Goal: Contribute content: Contribute content

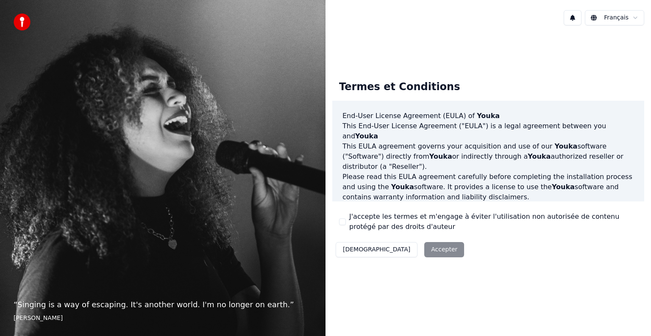
click at [341, 222] on button "J'accepte les termes et m'engage à éviter l'utilisation non autorisée de conten…" at bounding box center [342, 222] width 7 height 7
click at [424, 251] on button "Accepter" at bounding box center [444, 249] width 40 height 15
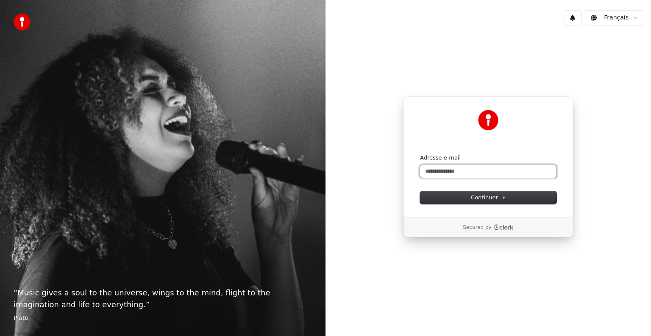
click at [430, 170] on input "Adresse e-mail" at bounding box center [488, 171] width 136 height 13
click at [504, 200] on button "Continuer" at bounding box center [488, 197] width 136 height 13
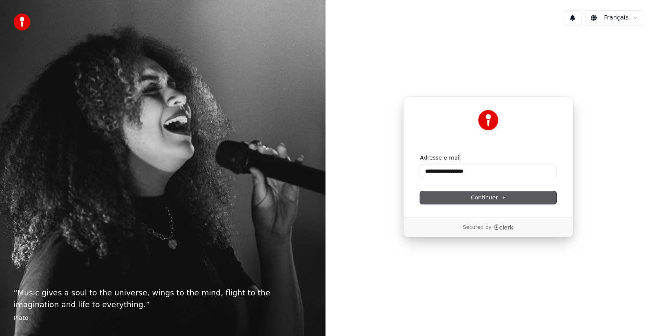
type input "**********"
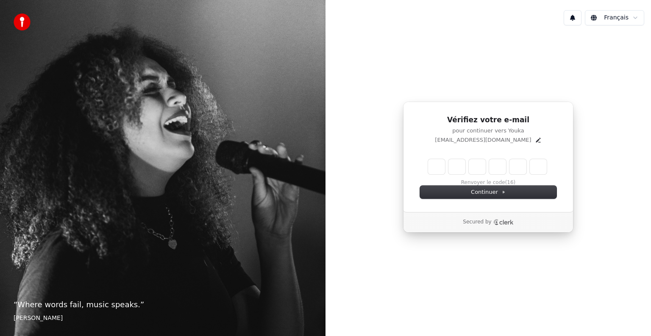
type input "*"
type input "**"
type input "*"
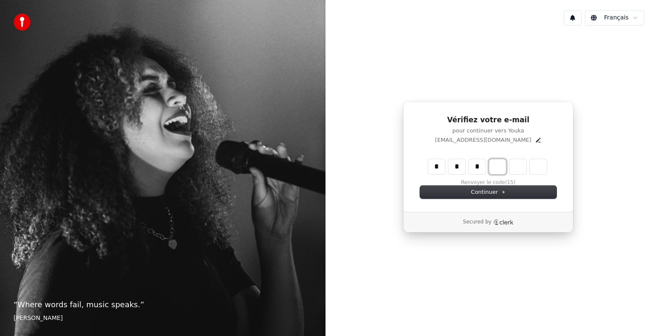
type input "***"
type input "*"
type input "****"
type input "*"
type input "******"
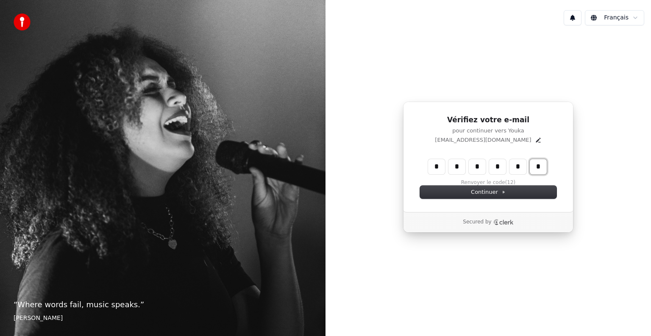
type input "*"
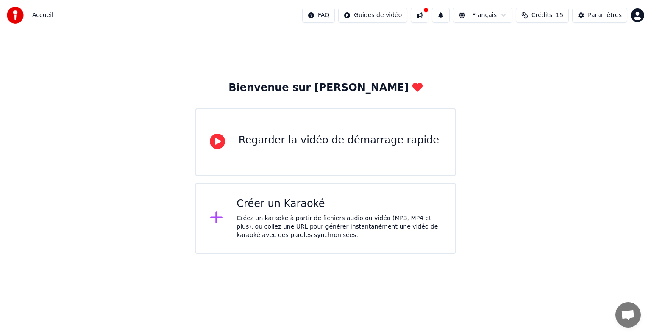
click at [284, 208] on div "Créer un Karaoké" at bounding box center [338, 204] width 205 height 14
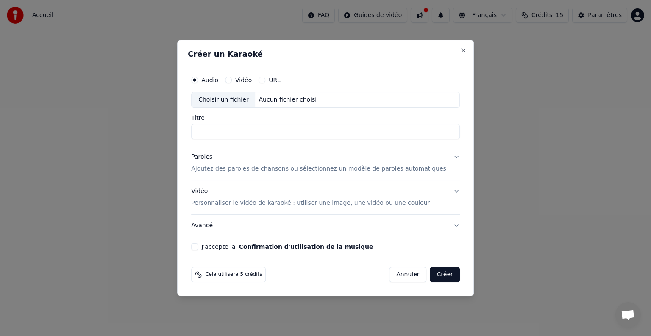
click at [232, 81] on button "Vidéo" at bounding box center [228, 80] width 7 height 7
click at [211, 134] on input "Titre" at bounding box center [325, 131] width 269 height 15
click at [430, 277] on button "Créer" at bounding box center [445, 274] width 30 height 15
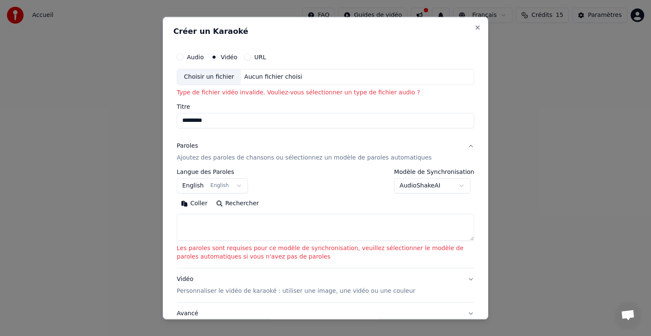
click at [213, 122] on input "*********" at bounding box center [325, 120] width 297 height 15
type input "********"
click at [177, 197] on button "Coller" at bounding box center [194, 204] width 35 height 14
click at [179, 58] on button "Audio" at bounding box center [180, 57] width 7 height 7
click at [220, 77] on div "Choisir un fichier" at bounding box center [209, 76] width 64 height 15
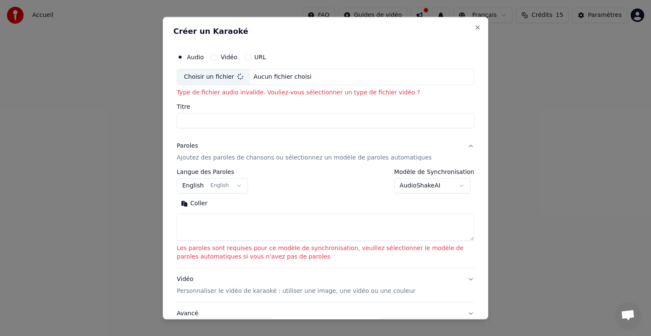
type input "**********"
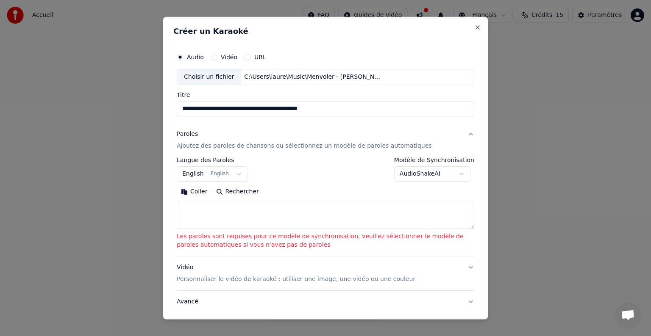
click at [188, 120] on div "**********" at bounding box center [325, 193] width 304 height 297
click at [233, 174] on body "**********" at bounding box center [325, 127] width 651 height 254
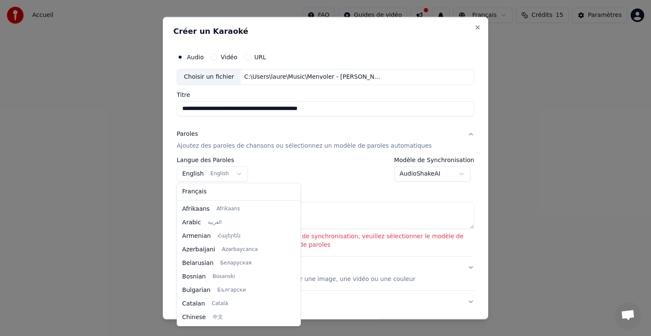
scroll to position [68, 0]
select select "**"
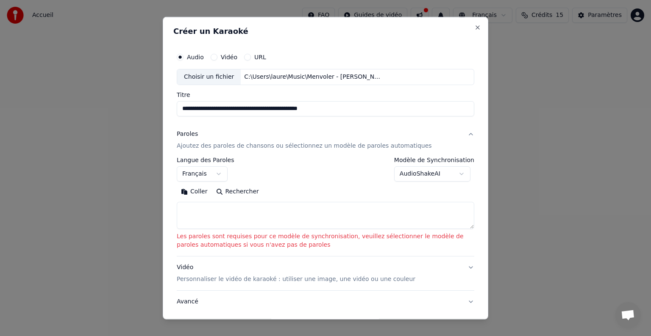
click at [263, 146] on p "Ajoutez des paroles de chansons ou sélectionnez un modèle de paroles automatiqu…" at bounding box center [304, 146] width 255 height 8
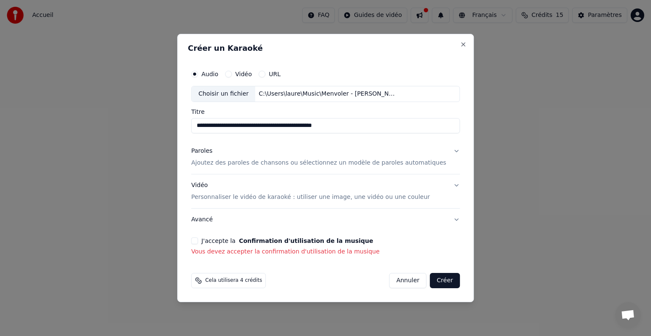
click at [248, 163] on p "Ajoutez des paroles de chansons ou sélectionnez un modèle de paroles automatiqu…" at bounding box center [318, 163] width 255 height 8
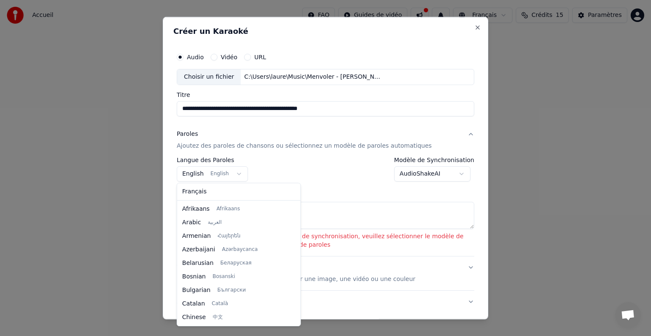
click at [234, 174] on body "**********" at bounding box center [325, 127] width 651 height 254
select select "**"
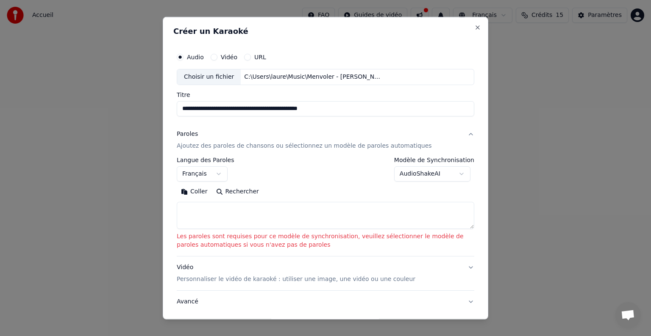
click at [213, 146] on p "Ajoutez des paroles de chansons ou sélectionnez un modèle de paroles automatiqu…" at bounding box center [304, 146] width 255 height 8
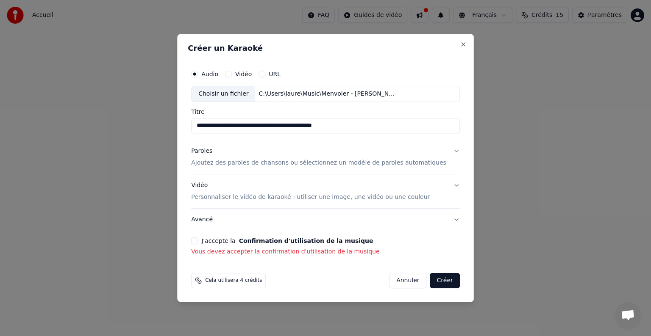
click at [198, 242] on button "J'accepte la Confirmation d'utilisation de la musique" at bounding box center [194, 241] width 7 height 7
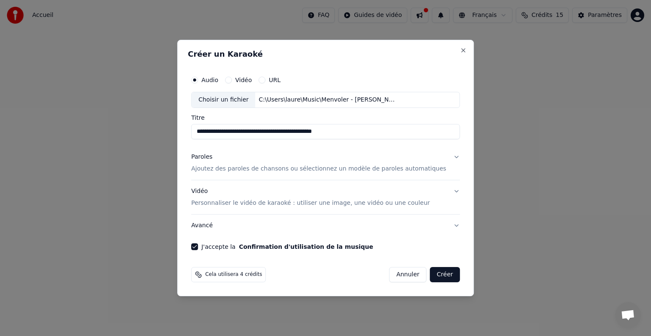
click at [430, 276] on button "Créer" at bounding box center [445, 274] width 30 height 15
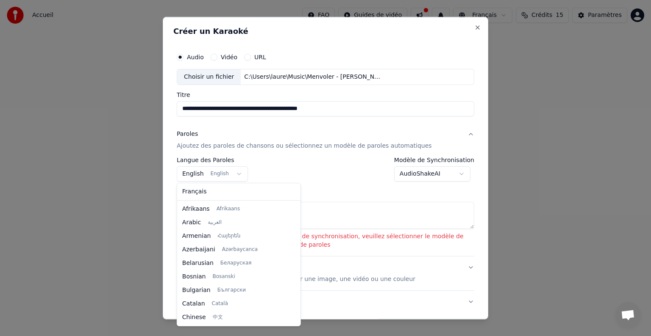
click at [233, 174] on body "**********" at bounding box center [325, 127] width 651 height 254
select select "**"
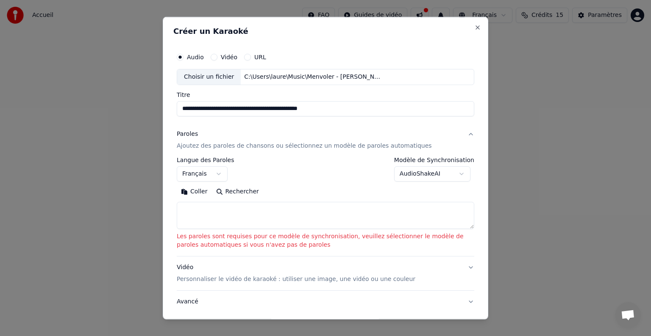
click at [195, 146] on p "Ajoutez des paroles de chansons ou sélectionnez un modèle de paroles automatiqu…" at bounding box center [304, 146] width 255 height 8
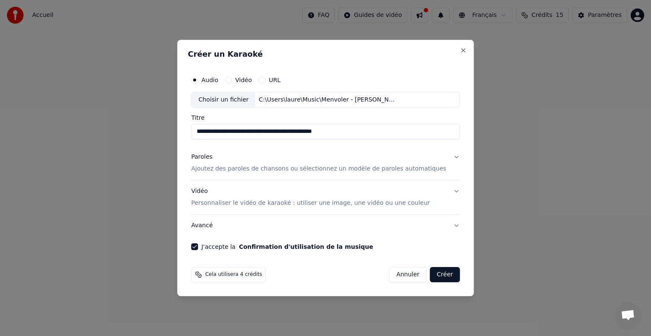
click at [432, 271] on button "Créer" at bounding box center [445, 274] width 30 height 15
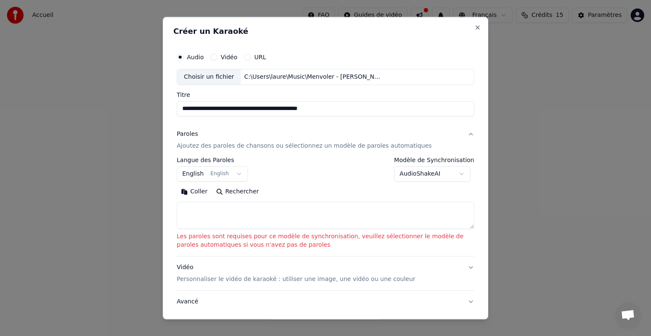
click at [182, 209] on textarea at bounding box center [325, 215] width 297 height 27
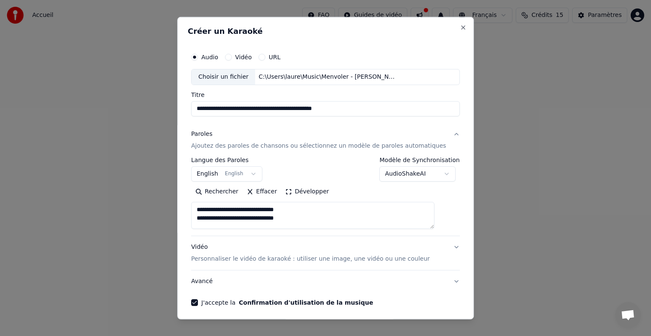
click at [303, 219] on textarea "**********" at bounding box center [312, 215] width 243 height 27
click at [333, 220] on textarea "**********" at bounding box center [312, 215] width 243 height 27
click at [311, 222] on textarea "**********" at bounding box center [312, 215] width 243 height 27
click at [209, 224] on textarea "**********" at bounding box center [312, 215] width 243 height 27
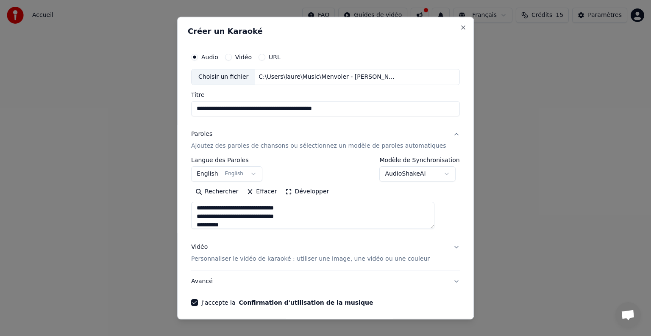
click at [234, 225] on textarea "**********" at bounding box center [312, 215] width 243 height 27
click at [226, 217] on textarea "**********" at bounding box center [312, 215] width 243 height 27
click at [292, 215] on textarea "**********" at bounding box center [312, 215] width 243 height 27
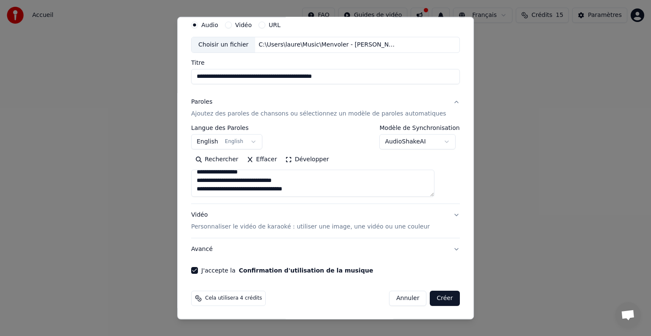
click at [308, 188] on textarea "**********" at bounding box center [312, 183] width 243 height 27
click at [247, 193] on textarea "**********" at bounding box center [312, 183] width 243 height 27
click at [254, 192] on textarea "**********" at bounding box center [312, 183] width 243 height 27
click at [291, 193] on textarea "**********" at bounding box center [312, 183] width 243 height 27
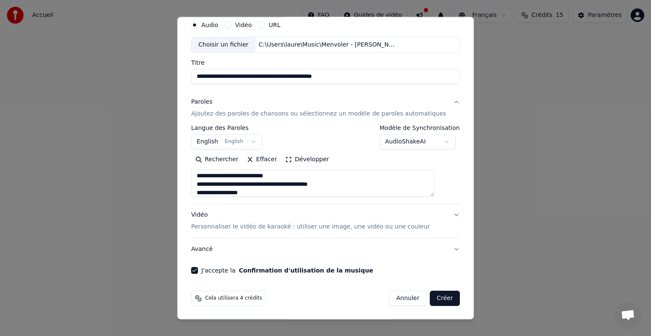
scroll to position [61, 0]
click at [283, 193] on textarea "**********" at bounding box center [312, 183] width 243 height 27
click at [311, 191] on textarea "**********" at bounding box center [312, 183] width 243 height 27
click at [214, 192] on textarea "**********" at bounding box center [312, 183] width 243 height 27
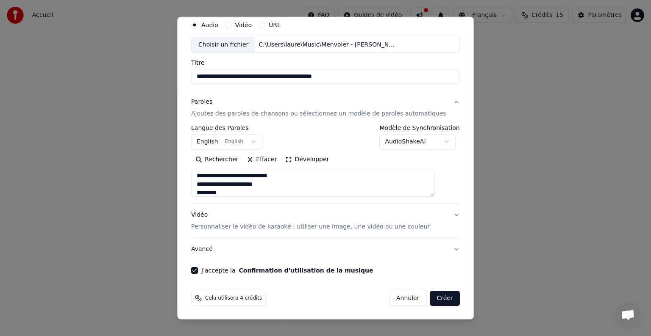
click at [283, 184] on textarea "**********" at bounding box center [312, 183] width 243 height 27
click at [259, 193] on textarea "**********" at bounding box center [312, 183] width 243 height 27
click at [297, 193] on textarea "**********" at bounding box center [312, 183] width 243 height 27
click at [298, 184] on textarea "**********" at bounding box center [312, 183] width 243 height 27
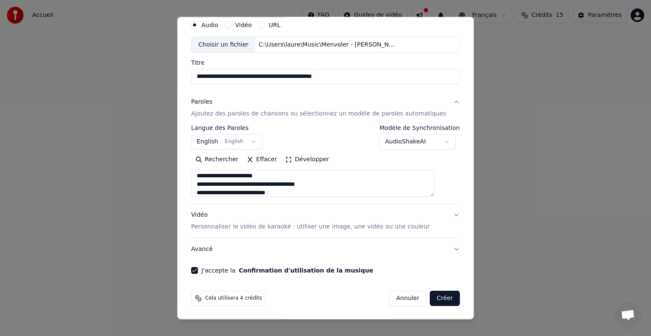
click at [280, 195] on textarea "**********" at bounding box center [312, 183] width 243 height 27
click at [287, 193] on textarea "**********" at bounding box center [312, 183] width 243 height 27
click at [241, 191] on textarea at bounding box center [312, 183] width 243 height 27
click at [305, 193] on textarea at bounding box center [312, 183] width 243 height 27
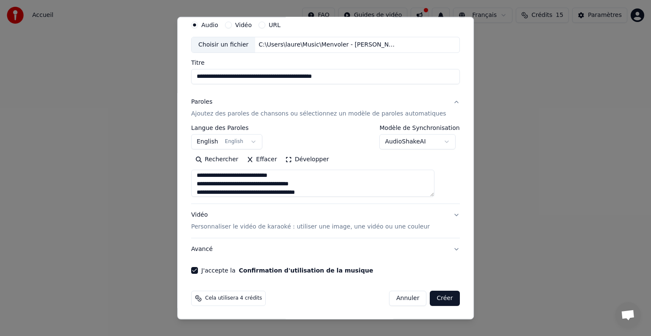
scroll to position [264, 0]
click at [208, 192] on textarea at bounding box center [312, 183] width 243 height 27
click at [288, 193] on textarea at bounding box center [312, 183] width 243 height 27
click at [288, 185] on textarea at bounding box center [312, 183] width 243 height 27
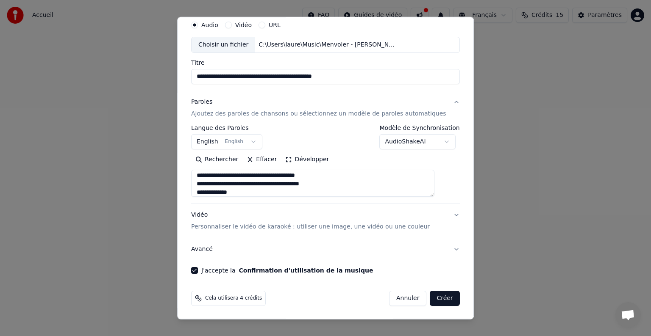
click at [329, 183] on textarea at bounding box center [312, 183] width 243 height 27
click at [205, 184] on textarea at bounding box center [312, 183] width 243 height 27
click at [246, 192] on textarea at bounding box center [312, 183] width 243 height 27
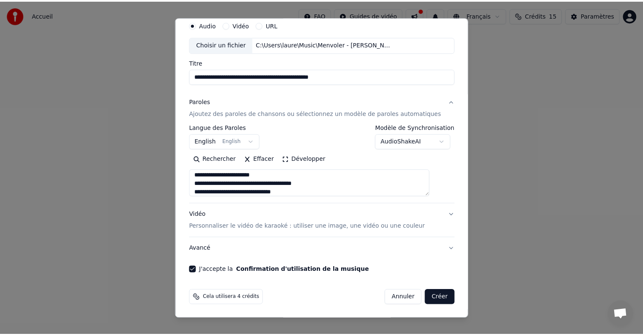
scroll to position [307, 0]
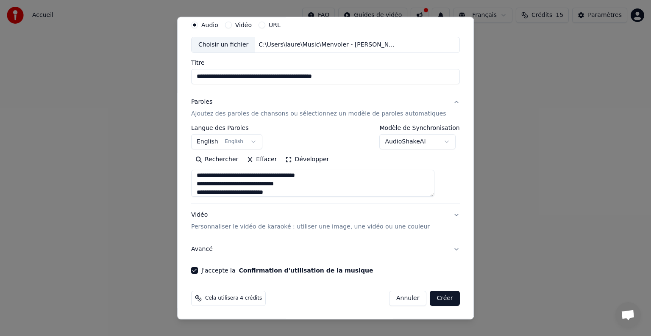
type textarea "**********"
click at [432, 299] on button "Créer" at bounding box center [445, 298] width 30 height 15
select select "**"
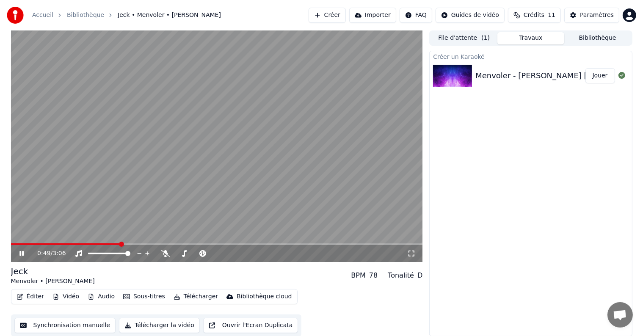
click at [410, 252] on icon at bounding box center [411, 253] width 8 height 7
click at [236, 178] on video at bounding box center [217, 146] width 412 height 232
click at [593, 13] on div "Paramètres" at bounding box center [597, 15] width 34 height 8
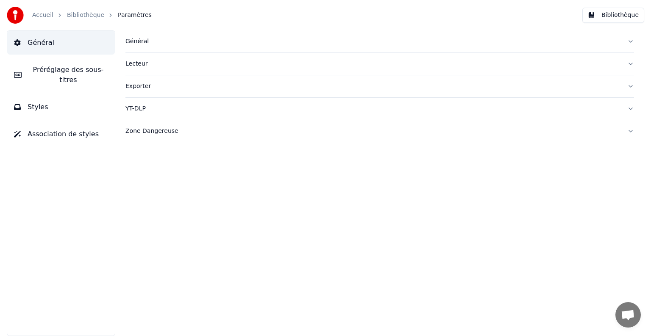
click at [42, 15] on link "Accueil" at bounding box center [42, 15] width 21 height 8
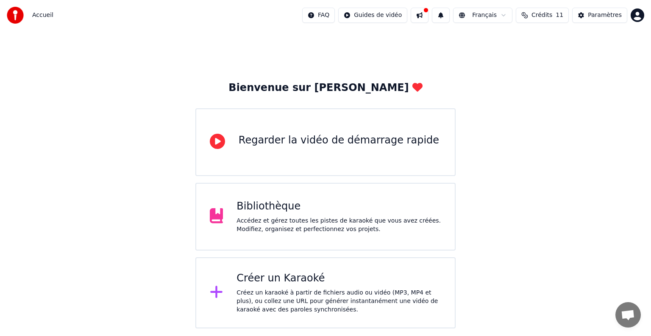
click at [639, 15] on html "Accueil FAQ Guides de vidéo Français Crédits 11 Paramètres Bienvenue sur Youka …" at bounding box center [325, 164] width 651 height 329
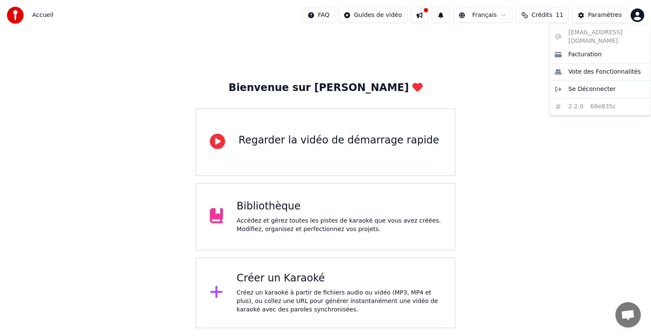
click at [472, 49] on html "Accueil FAQ Guides de vidéo Français Crédits 11 Paramètres Bienvenue sur Youka …" at bounding box center [325, 164] width 651 height 329
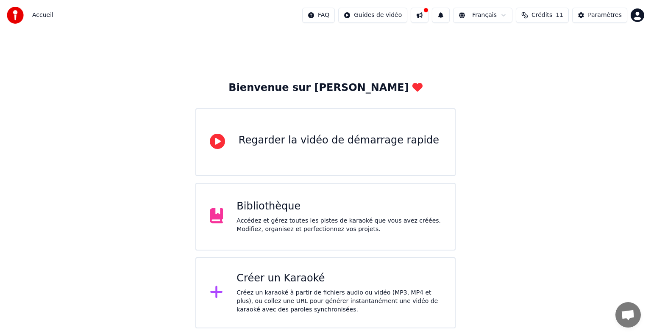
click at [316, 227] on div "Accédez et gérez toutes les pistes de karaoké que vous avez créées. Modifiez, o…" at bounding box center [338, 225] width 205 height 17
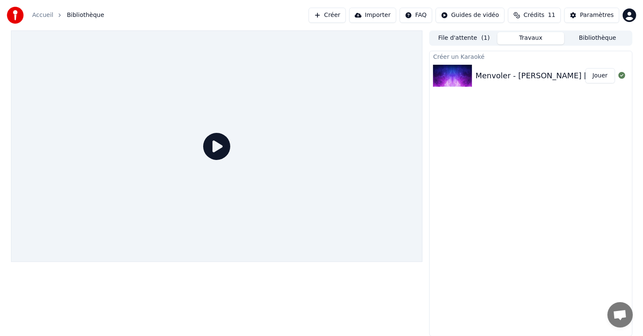
click at [504, 78] on div "Menvoler - [PERSON_NAME] [PERSON_NAME] Lyrics video officielle" at bounding box center [602, 76] width 253 height 12
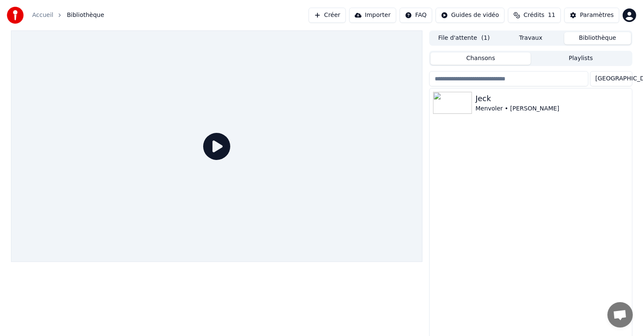
click at [601, 37] on button "Bibliothèque" at bounding box center [598, 38] width 67 height 12
click at [484, 105] on div "Menvoler • [PERSON_NAME]" at bounding box center [548, 109] width 144 height 8
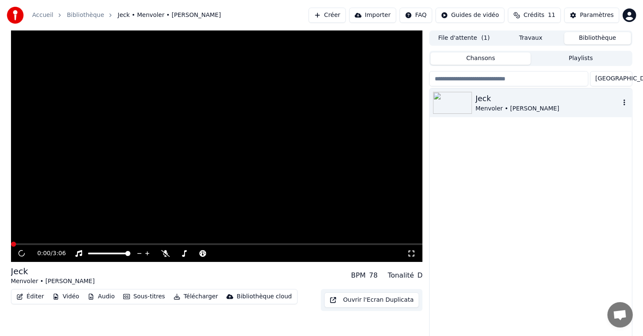
click at [484, 105] on div "Menvoler • [PERSON_NAME]" at bounding box center [548, 109] width 144 height 8
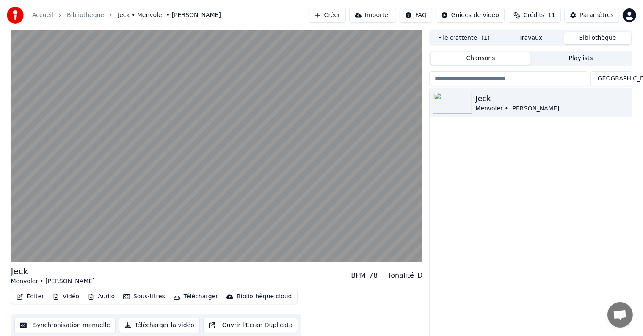
click at [527, 39] on button "Travaux" at bounding box center [531, 38] width 67 height 12
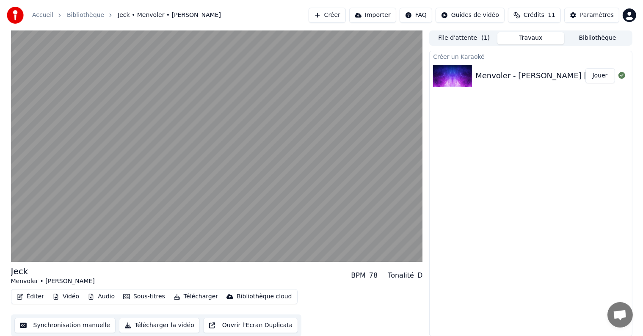
click at [506, 75] on div "Menvoler - [PERSON_NAME] [PERSON_NAME] Lyrics video officielle" at bounding box center [602, 76] width 253 height 12
click at [596, 75] on button "Jouer" at bounding box center [601, 75] width 30 height 15
click at [531, 39] on button "Travaux" at bounding box center [531, 38] width 67 height 12
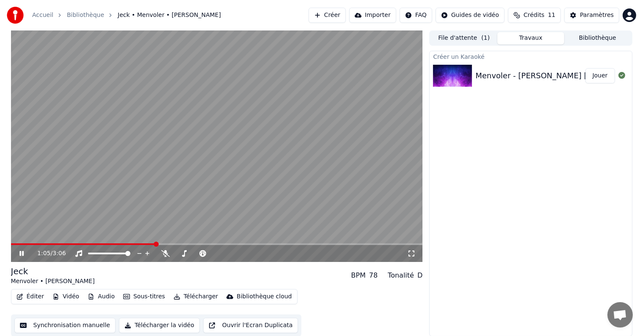
click at [20, 253] on icon at bounding box center [21, 253] width 4 height 5
click at [346, 18] on button "Créer" at bounding box center [327, 15] width 37 height 15
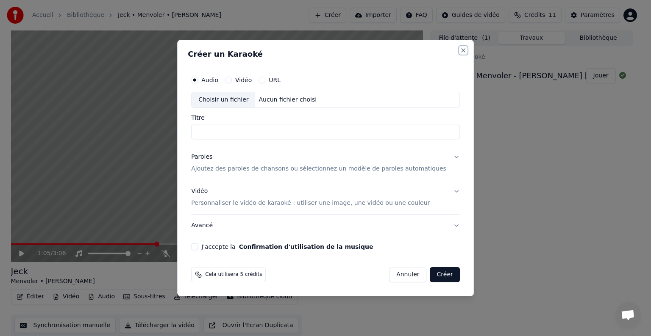
click at [460, 49] on button "Close" at bounding box center [463, 50] width 7 height 7
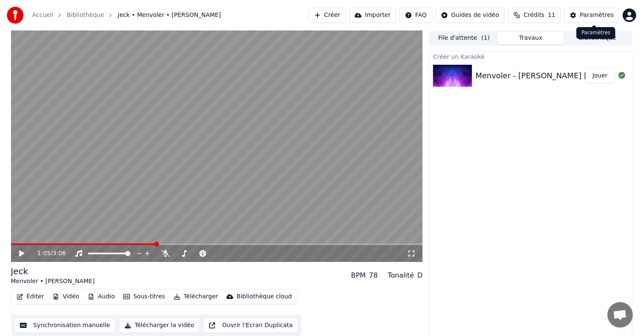
click at [591, 16] on div "Paramètres" at bounding box center [597, 15] width 34 height 8
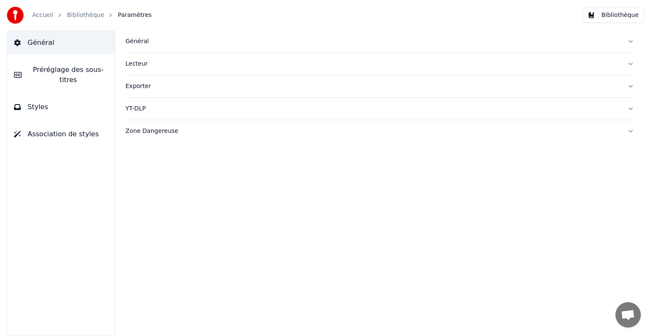
click at [57, 72] on span "Préréglage des sous-titres" at bounding box center [68, 75] width 80 height 20
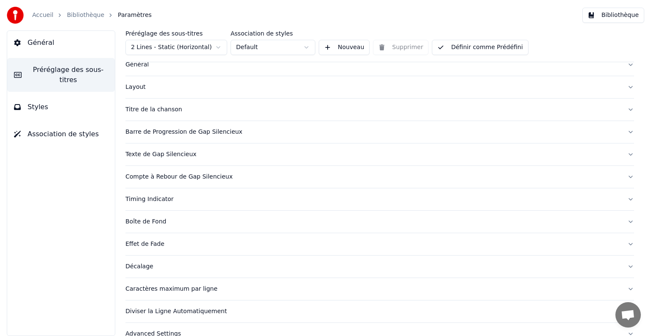
scroll to position [40, 0]
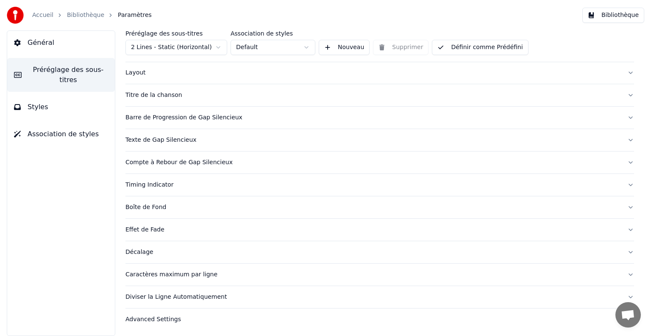
click at [34, 102] on span "Styles" at bounding box center [38, 107] width 21 height 10
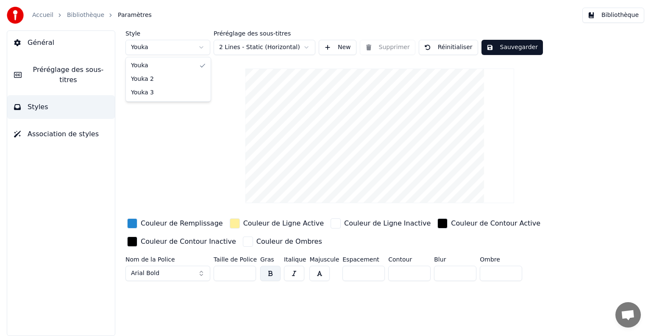
click at [199, 48] on html "Accueil Bibliothèque Paramètres Bibliothèque Général Préréglage des sous-titres…" at bounding box center [325, 168] width 651 height 336
click at [198, 46] on html "Accueil Bibliothèque Paramètres Bibliothèque Général Préréglage des sous-titres…" at bounding box center [325, 168] width 651 height 336
click at [41, 129] on span "Association de styles" at bounding box center [63, 134] width 71 height 10
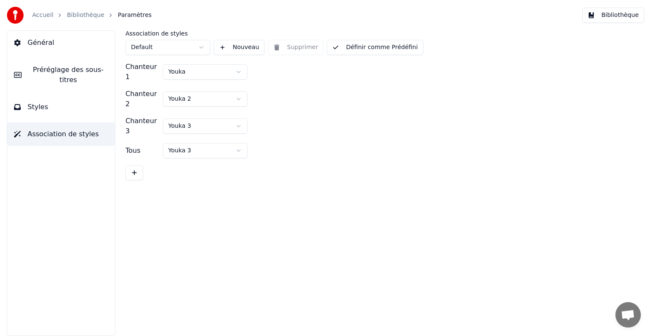
click at [46, 46] on span "Général" at bounding box center [41, 43] width 27 height 10
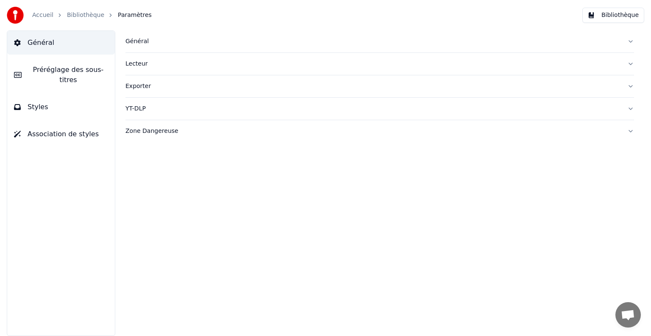
click at [139, 42] on div "Général" at bounding box center [372, 41] width 495 height 8
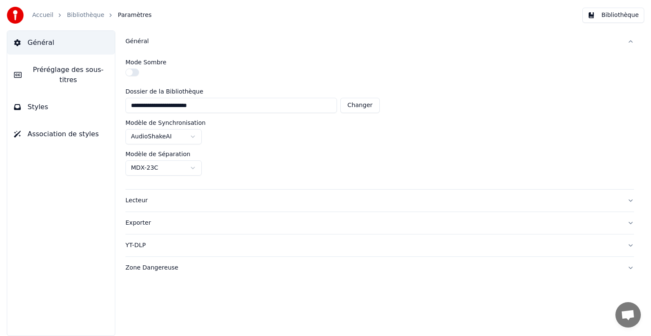
click at [139, 42] on div "Général" at bounding box center [372, 41] width 495 height 8
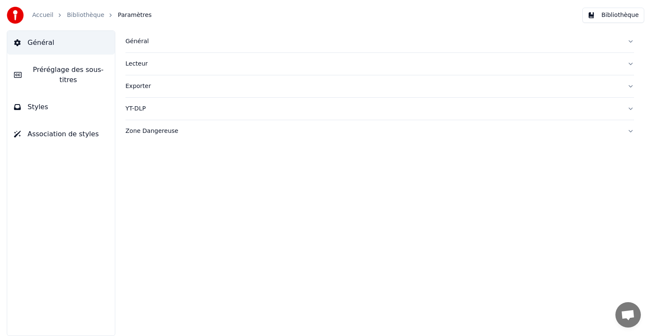
click at [136, 64] on div "Lecteur" at bounding box center [372, 64] width 495 height 8
click at [82, 17] on link "Bibliothèque" at bounding box center [85, 15] width 37 height 8
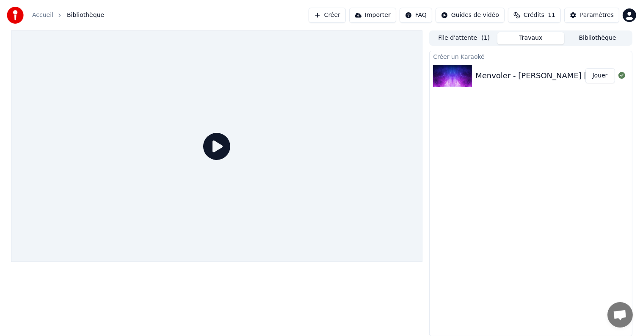
click at [393, 17] on button "Importer" at bounding box center [372, 15] width 47 height 15
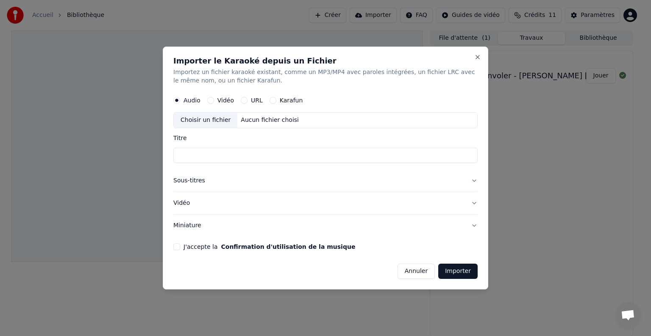
click at [422, 271] on button "Annuler" at bounding box center [415, 271] width 37 height 15
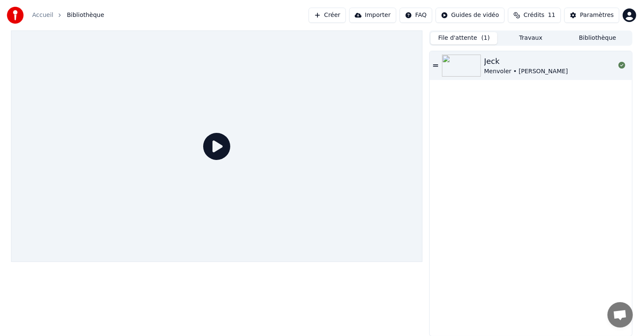
click at [452, 36] on button "File d'attente ( 1 )" at bounding box center [464, 38] width 67 height 12
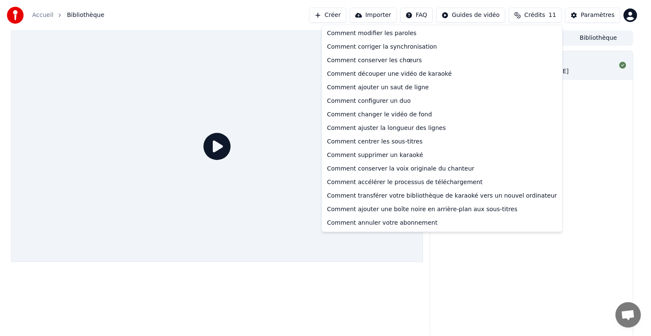
click at [430, 16] on html "Accueil Bibliothèque Créer Importer FAQ Guides de vidéo Crédits 11 Paramètres F…" at bounding box center [325, 168] width 651 height 336
click at [387, 34] on div "Comment modifier les paroles" at bounding box center [441, 34] width 237 height 14
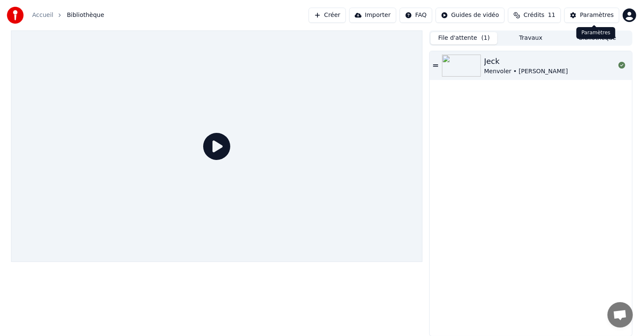
click at [596, 14] on div "Paramètres" at bounding box center [597, 15] width 34 height 8
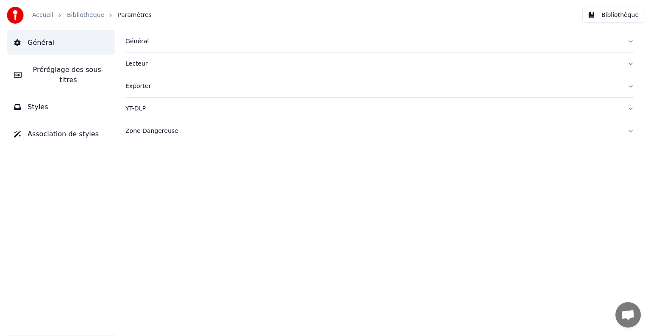
click at [83, 68] on span "Préréglage des sous-titres" at bounding box center [68, 75] width 80 height 20
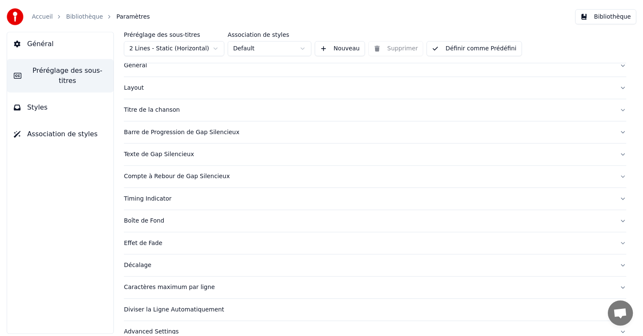
scroll to position [40, 0]
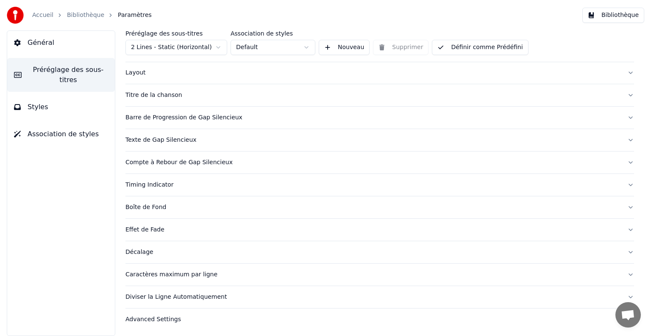
click at [219, 49] on html "Accueil Bibliothèque Paramètres Bibliothèque Général Préréglage des sous-titres…" at bounding box center [325, 168] width 651 height 336
click at [219, 48] on html "Accueil Bibliothèque Paramètres Bibliothèque Général Préréglage des sous-titres…" at bounding box center [325, 168] width 651 height 336
click at [80, 17] on link "Bibliothèque" at bounding box center [85, 15] width 37 height 8
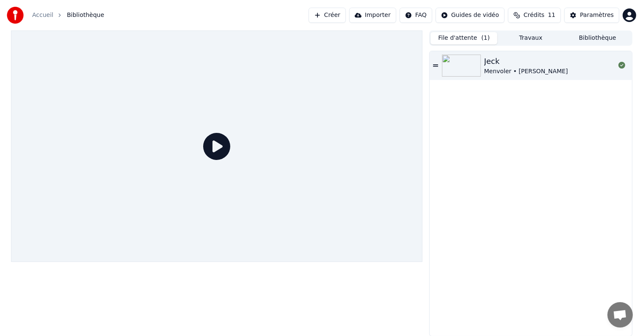
click at [435, 64] on icon at bounding box center [435, 66] width 5 height 6
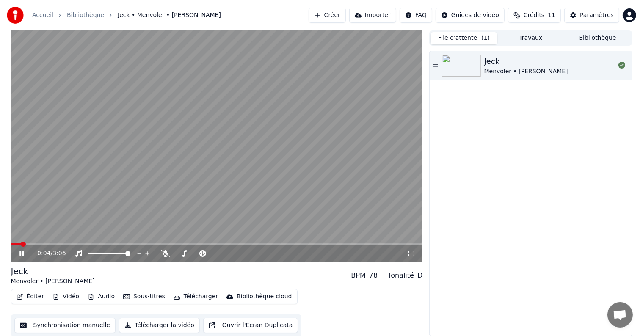
scroll to position [0, 0]
click at [20, 253] on icon at bounding box center [21, 253] width 4 height 5
click at [437, 14] on html "Accueil Bibliothèque Jeck • Menvoler • [PERSON_NAME] Importer FAQ Guides de vid…" at bounding box center [321, 168] width 643 height 336
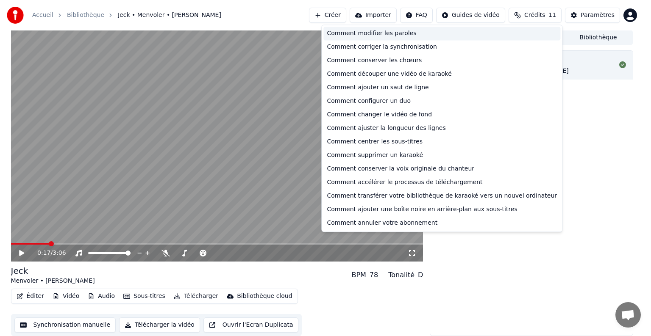
click at [383, 33] on div "Comment modifier les paroles" at bounding box center [441, 34] width 237 height 14
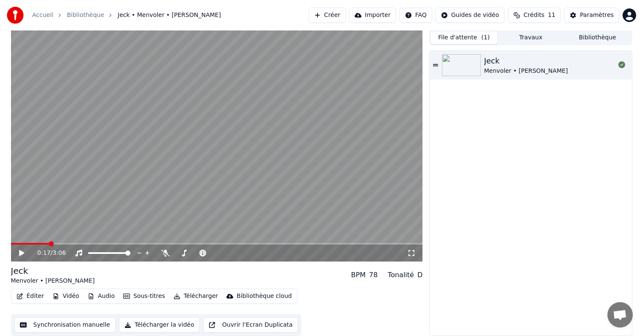
click at [534, 13] on span "Crédits" at bounding box center [534, 15] width 21 height 8
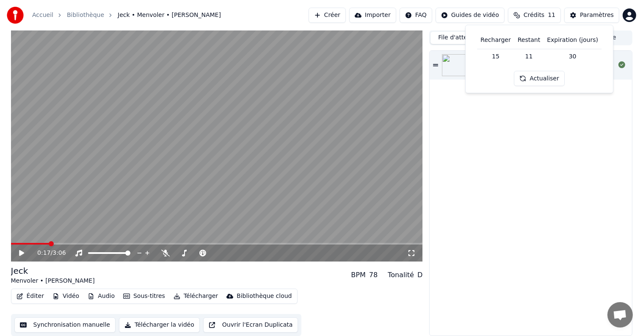
click at [534, 12] on span "Crédits" at bounding box center [534, 15] width 21 height 8
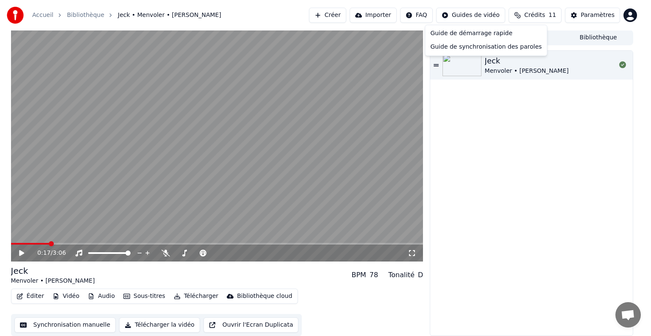
click at [488, 17] on html "Accueil Bibliothèque Jeck • Menvoler • [PERSON_NAME] Créer Importer FAQ Guides …" at bounding box center [325, 168] width 651 height 336
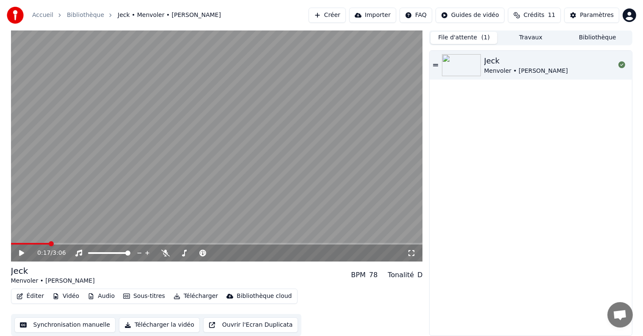
click at [391, 16] on button "Importer" at bounding box center [372, 15] width 47 height 15
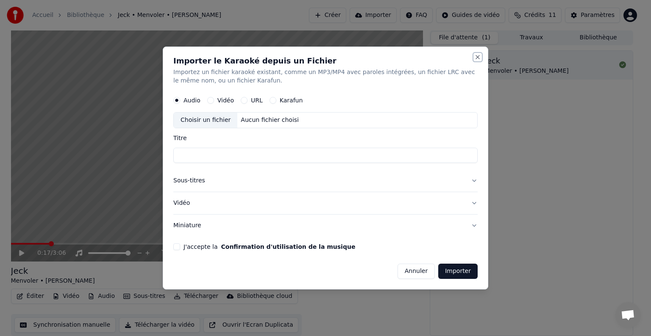
click at [476, 57] on button "Close" at bounding box center [477, 57] width 7 height 7
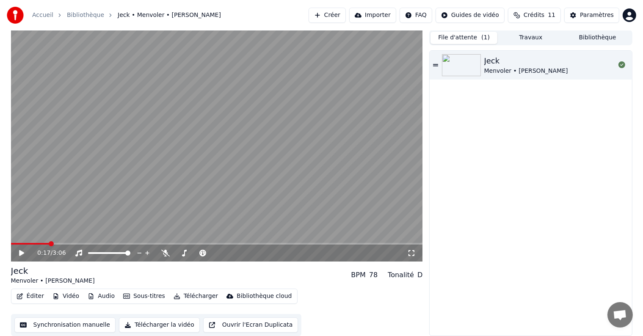
click at [346, 16] on button "Créer" at bounding box center [327, 15] width 37 height 15
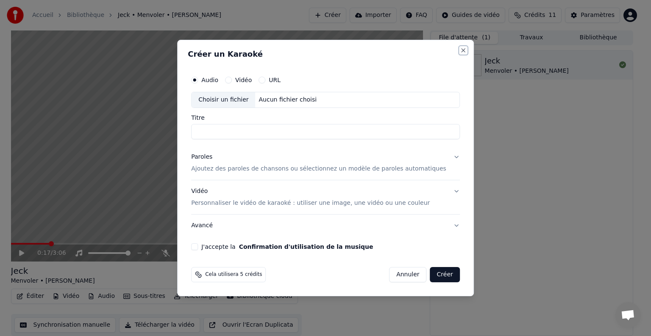
click at [460, 49] on button "Close" at bounding box center [463, 50] width 7 height 7
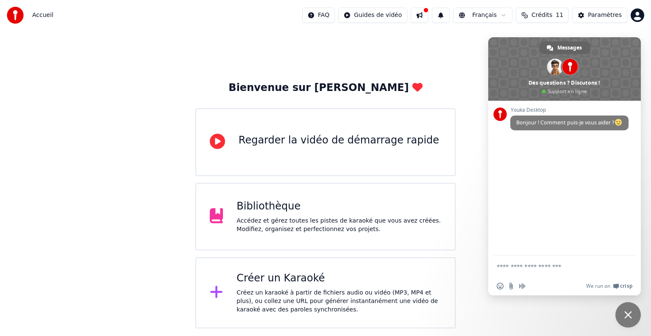
click at [627, 314] on span "Fermer le chat" at bounding box center [628, 315] width 8 height 8
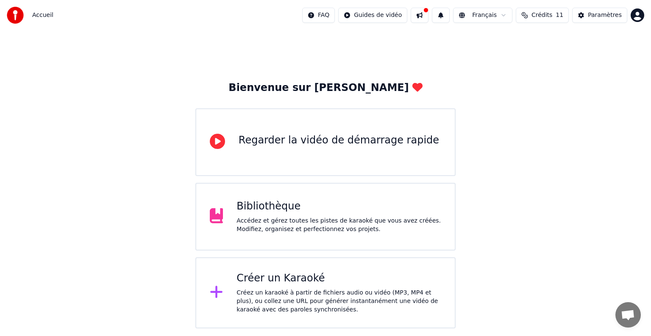
click at [378, 224] on div "Accédez et gérez toutes les pistes de karaoké que vous avez créées. Modifiez, o…" at bounding box center [338, 225] width 205 height 17
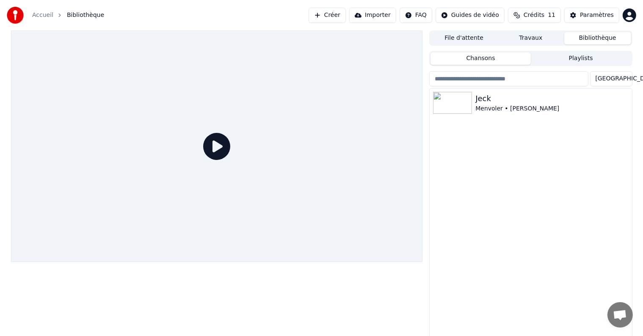
click at [623, 79] on html "Accueil Bibliothèque Créer Importer FAQ Guides de vidéo Crédits 11 Paramètres F…" at bounding box center [321, 168] width 643 height 336
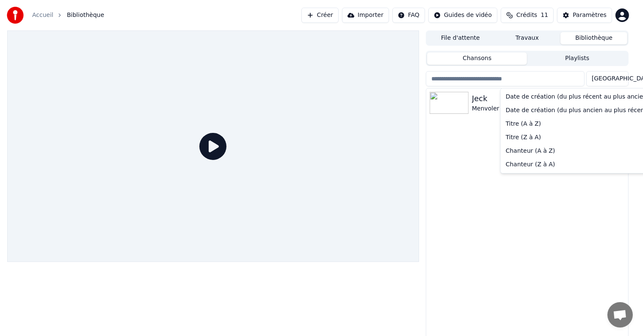
click at [623, 79] on html "Accueil Bibliothèque Créer Importer FAQ Guides de vidéo Crédits 11 Paramètres F…" at bounding box center [321, 168] width 643 height 336
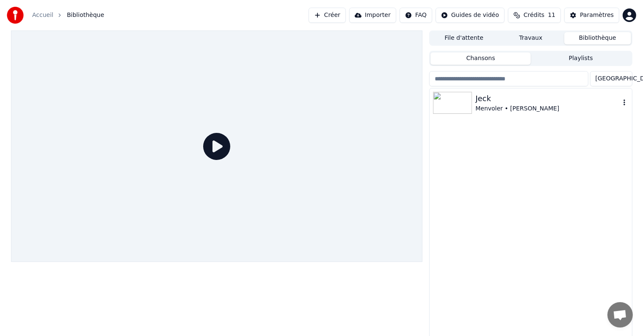
click at [495, 109] on div "Menvoler • [PERSON_NAME]" at bounding box center [548, 109] width 144 height 8
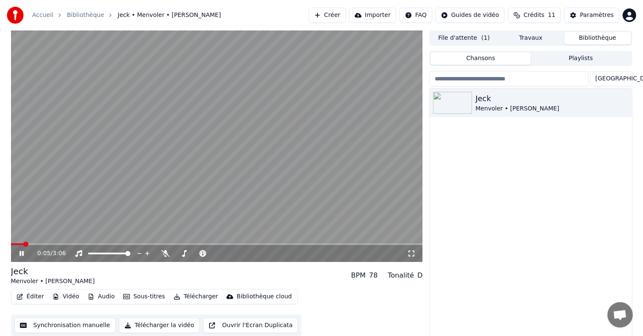
drag, startPoint x: 292, startPoint y: 222, endPoint x: 301, endPoint y: 221, distance: 8.9
drag, startPoint x: 307, startPoint y: 221, endPoint x: 313, endPoint y: 220, distance: 6.8
click at [326, 219] on video at bounding box center [217, 146] width 412 height 232
click at [34, 297] on button "Éditer" at bounding box center [30, 297] width 34 height 12
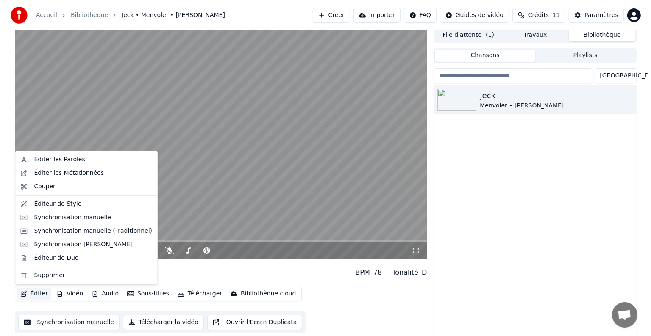
scroll to position [4, 0]
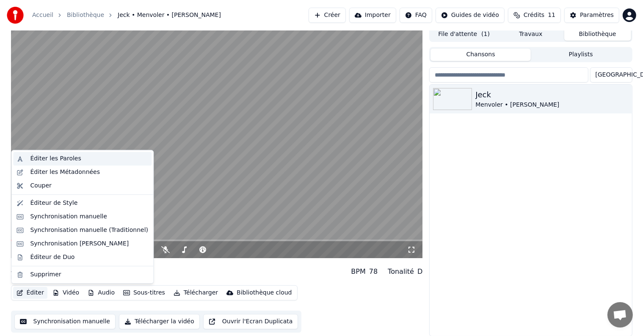
click at [50, 158] on div "Éditer les Paroles" at bounding box center [55, 159] width 51 height 8
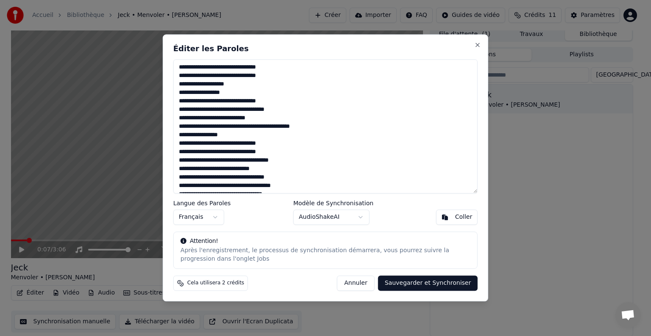
click at [285, 125] on textarea at bounding box center [325, 126] width 304 height 134
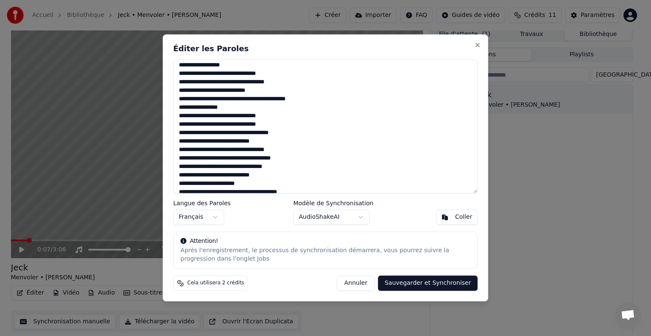
scroll to position [42, 0]
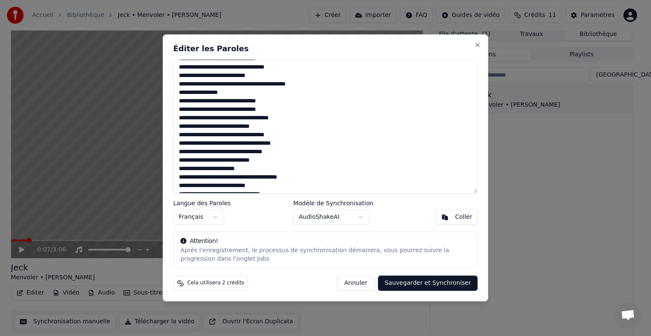
click at [310, 177] on textarea at bounding box center [325, 126] width 304 height 134
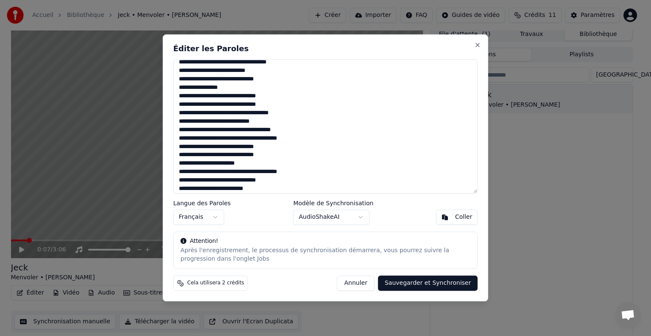
scroll to position [203, 0]
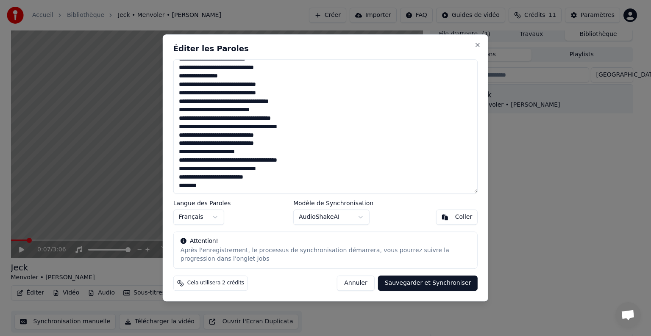
click at [310, 161] on textarea at bounding box center [325, 126] width 304 height 134
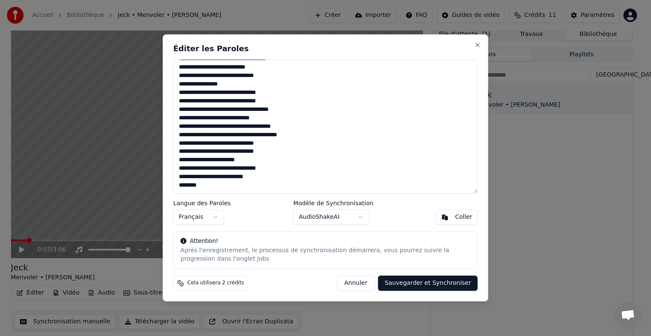
scroll to position [194, 0]
type textarea "**********"
click at [396, 282] on button "Sauvegarder et Synchroniser" at bounding box center [428, 283] width 100 height 15
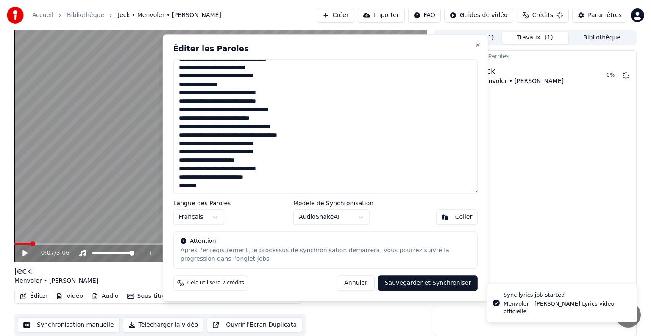
scroll to position [0, 0]
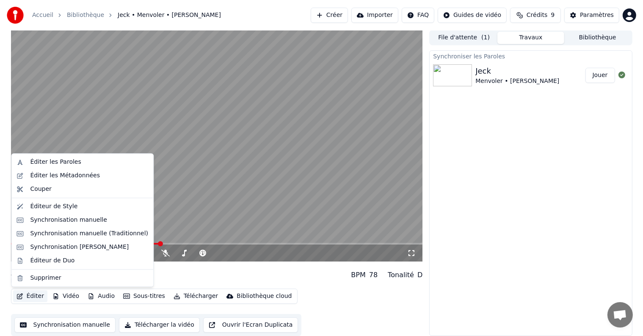
click at [30, 294] on button "Éditer" at bounding box center [30, 297] width 34 height 12
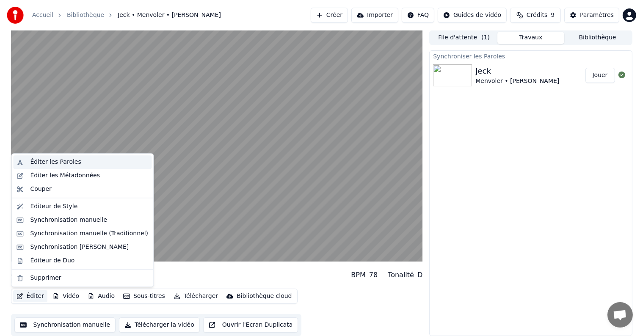
click at [39, 161] on div "Éditer les Paroles" at bounding box center [55, 162] width 51 height 8
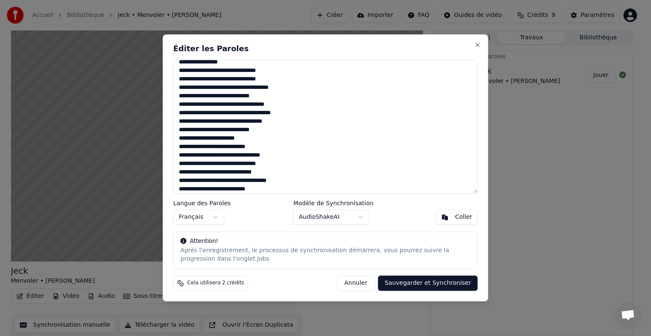
scroll to position [85, 0]
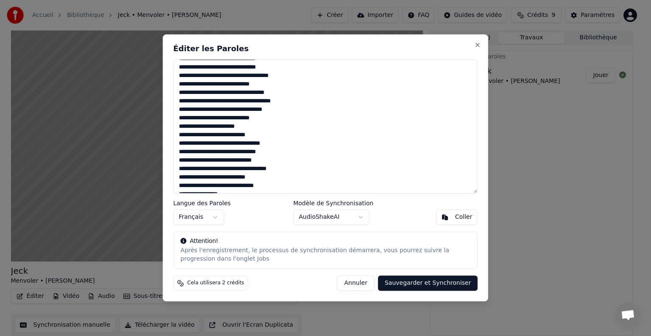
click at [258, 125] on textarea at bounding box center [325, 126] width 304 height 134
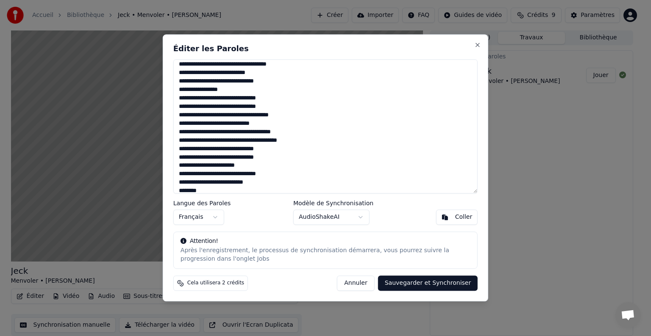
scroll to position [186, 0]
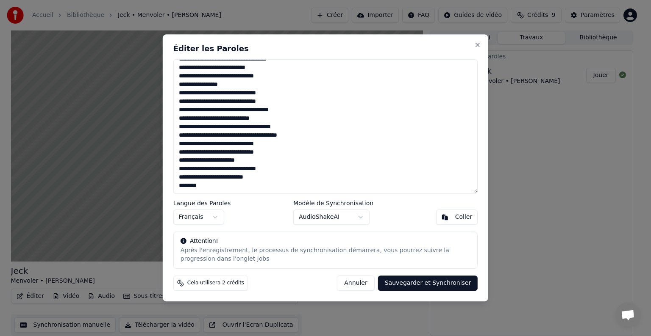
click at [256, 160] on textarea at bounding box center [325, 126] width 304 height 134
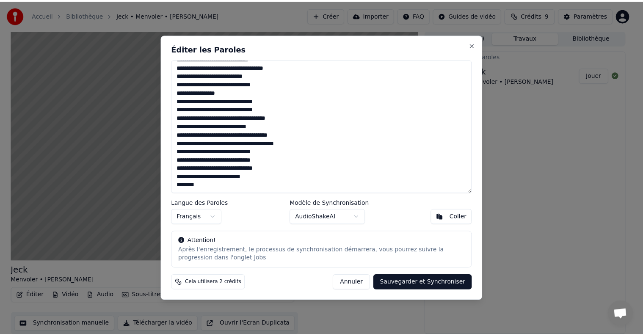
scroll to position [177, 0]
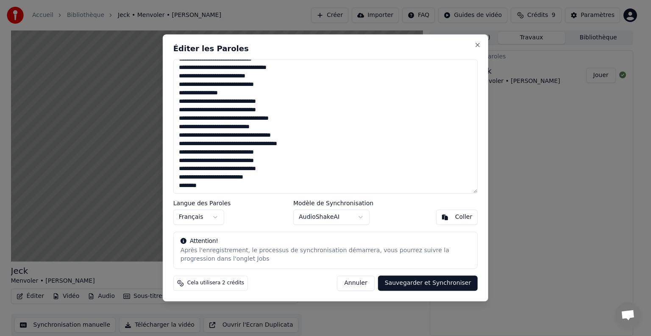
type textarea "**********"
click at [468, 283] on button "Sauvegarder et Synchroniser" at bounding box center [428, 283] width 100 height 15
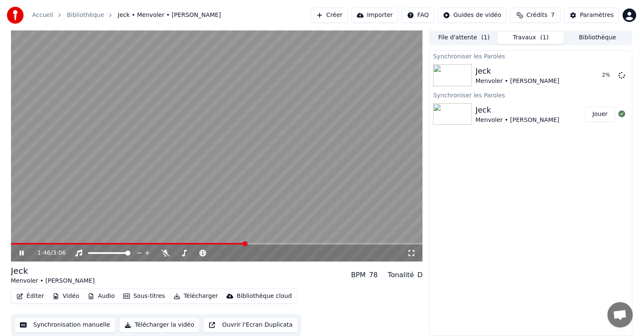
click at [19, 254] on icon at bounding box center [28, 253] width 20 height 7
click at [459, 118] on img at bounding box center [452, 114] width 39 height 22
click at [599, 113] on button "Jouer" at bounding box center [601, 114] width 30 height 15
click at [481, 193] on div "Synchroniser les Paroles Jeck Menvoler • Carla Lazzari Jouer Synchroniser les P…" at bounding box center [531, 193] width 203 height 286
click at [238, 174] on video at bounding box center [217, 146] width 412 height 232
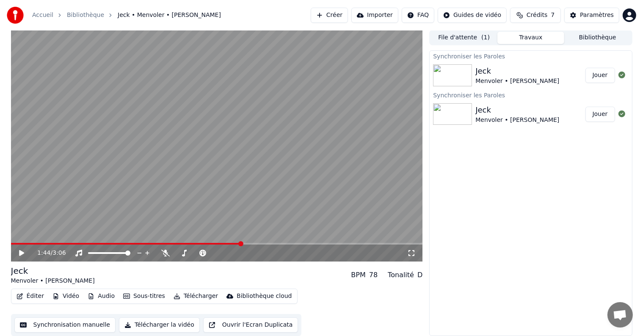
click at [461, 39] on button "File d'attente ( 1 )" at bounding box center [464, 38] width 67 height 12
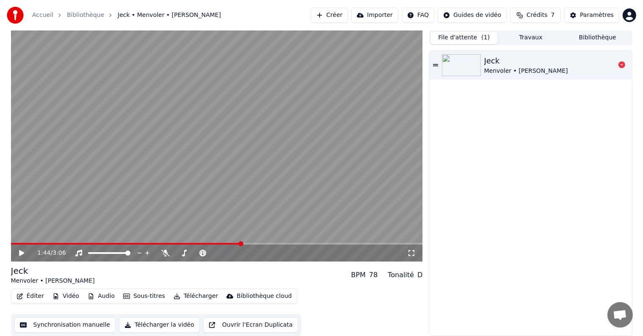
click at [519, 64] on div "Jeck" at bounding box center [527, 61] width 84 height 12
click at [213, 181] on video at bounding box center [217, 146] width 412 height 232
click at [35, 297] on button "Éditer" at bounding box center [30, 297] width 34 height 12
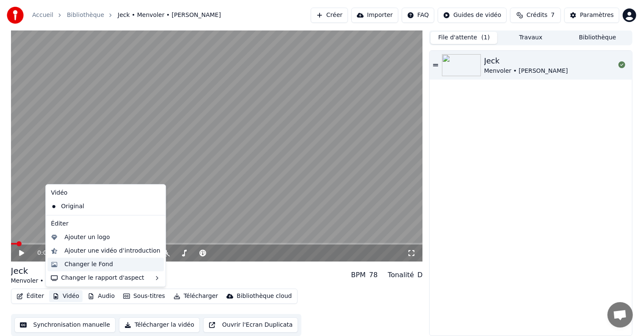
click at [97, 263] on div "Changer le Fond" at bounding box center [88, 265] width 49 height 8
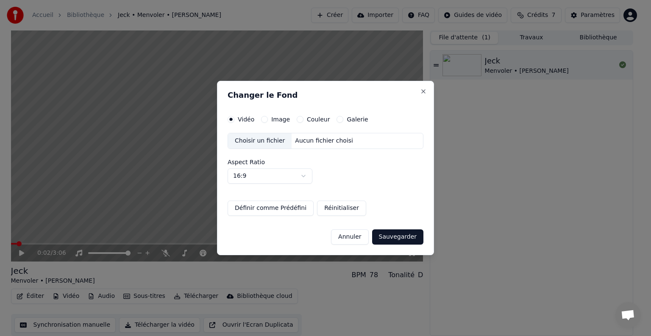
click at [356, 235] on button "Annuler" at bounding box center [349, 237] width 37 height 15
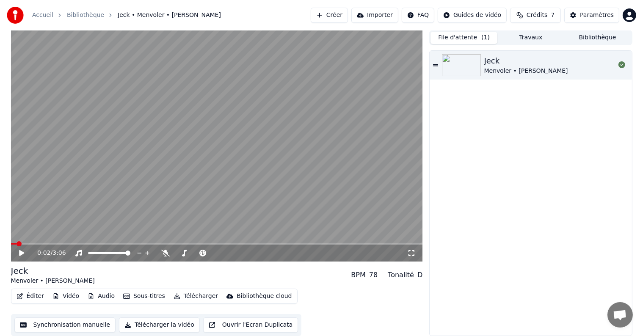
click at [588, 131] on div "Jeck Menvoler • [PERSON_NAME]" at bounding box center [531, 193] width 202 height 285
click at [469, 136] on div "Jeck Menvoler • [PERSON_NAME]" at bounding box center [531, 193] width 202 height 285
click at [22, 252] on icon at bounding box center [21, 253] width 5 height 6
click at [57, 207] on video at bounding box center [217, 146] width 412 height 232
click at [19, 252] on icon at bounding box center [21, 253] width 5 height 6
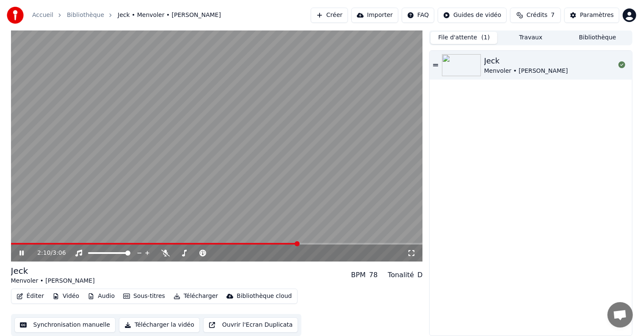
click at [19, 252] on icon at bounding box center [21, 253] width 4 height 5
click at [11, 247] on span at bounding box center [13, 243] width 5 height 5
click at [411, 252] on icon at bounding box center [411, 253] width 8 height 7
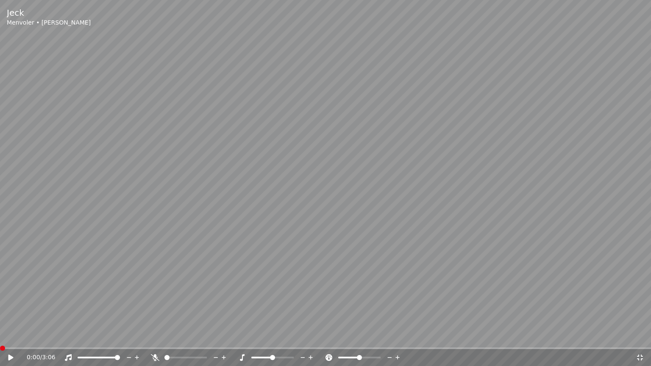
click at [10, 336] on icon at bounding box center [10, 358] width 5 height 6
click at [233, 235] on video at bounding box center [325, 183] width 651 height 366
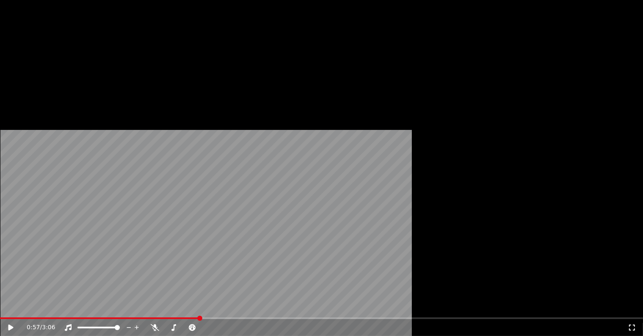
click at [35, 71] on button "Éditer" at bounding box center [30, 65] width 34 height 12
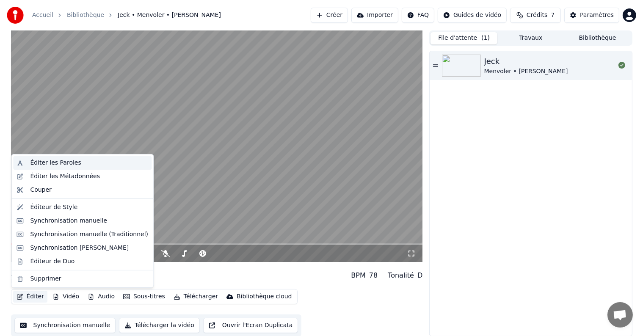
click at [59, 164] on div "Éditer les Paroles" at bounding box center [55, 163] width 51 height 8
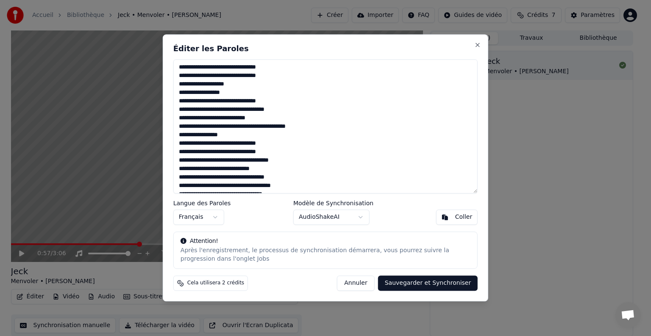
scroll to position [42, 0]
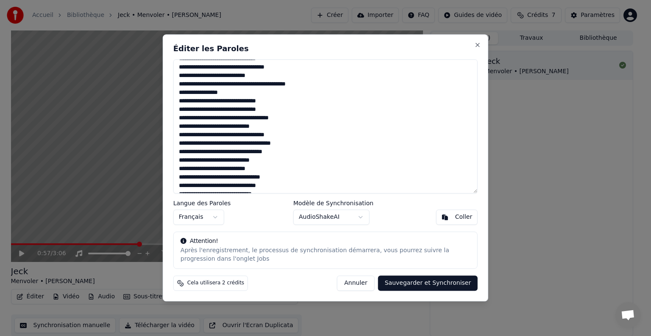
click at [269, 160] on textarea at bounding box center [325, 126] width 304 height 134
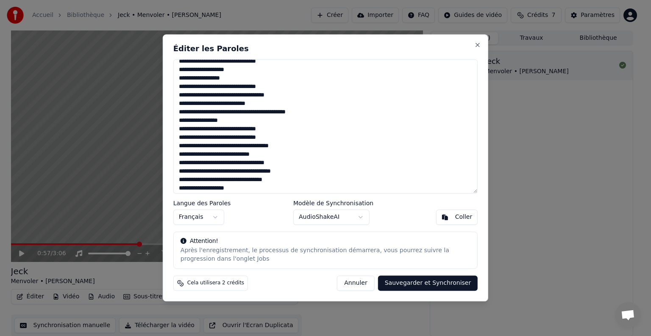
scroll to position [0, 0]
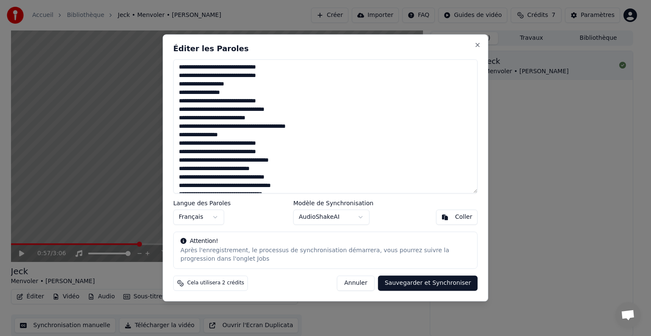
type textarea "**********"
click at [418, 283] on button "Sauvegarder et Synchroniser" at bounding box center [428, 283] width 100 height 15
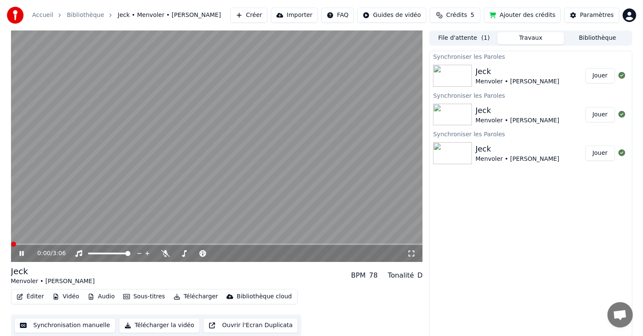
click at [11, 242] on span at bounding box center [13, 244] width 5 height 5
click at [412, 253] on icon at bounding box center [411, 253] width 8 height 7
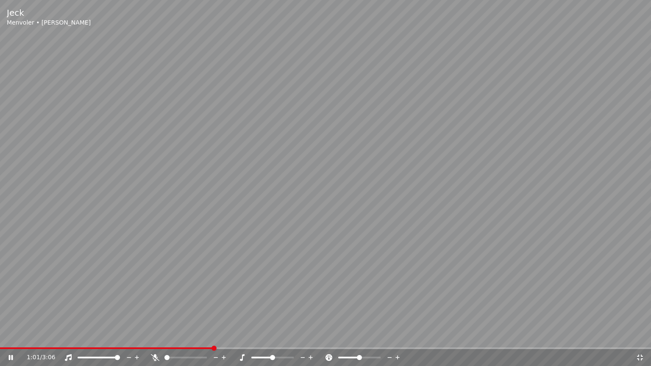
click at [639, 336] on icon at bounding box center [639, 357] width 8 height 7
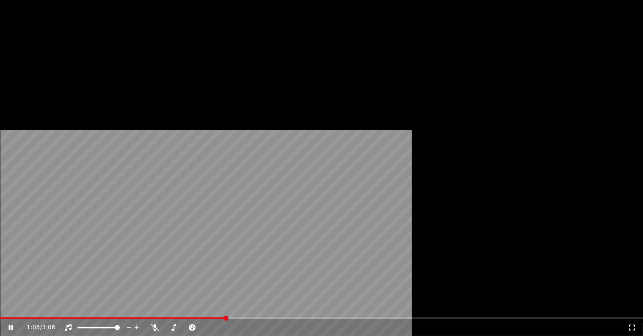
click at [32, 71] on button "Éditer" at bounding box center [30, 65] width 34 height 12
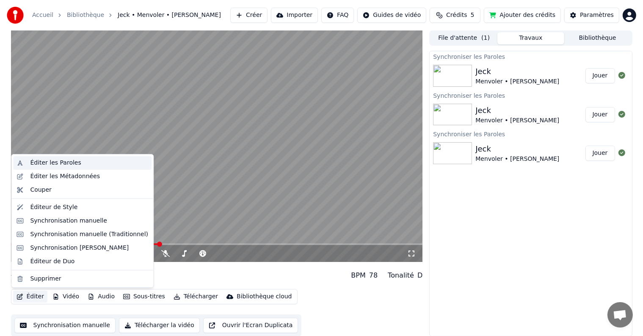
click at [44, 161] on div "Éditer les Paroles" at bounding box center [55, 163] width 51 height 8
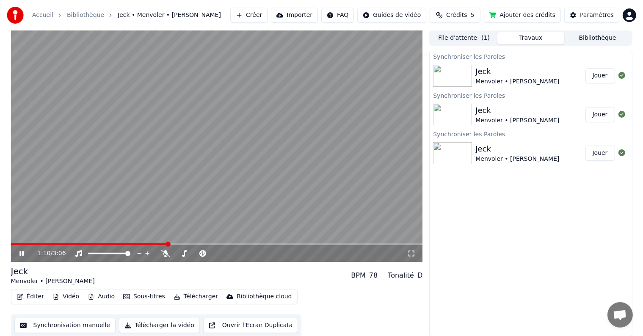
click at [22, 252] on icon at bounding box center [21, 253] width 4 height 5
click at [33, 297] on button "Éditer" at bounding box center [30, 297] width 34 height 12
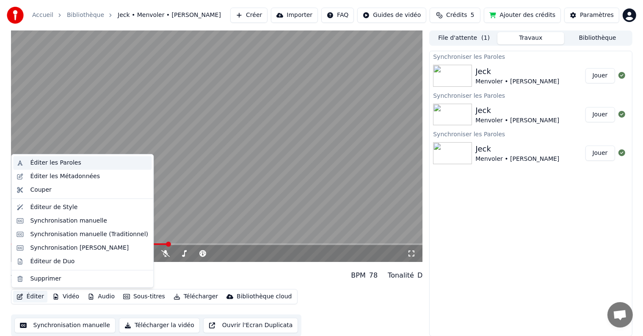
click at [40, 162] on div "Éditer les Paroles" at bounding box center [55, 163] width 51 height 8
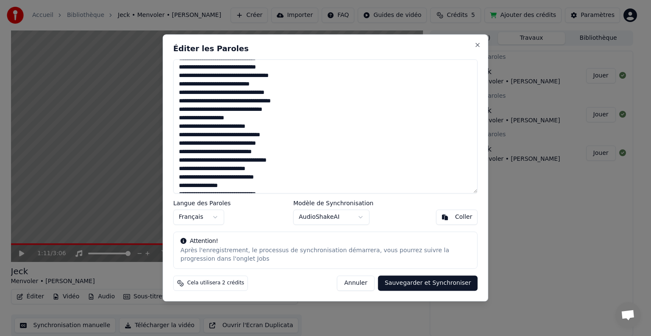
scroll to position [42, 0]
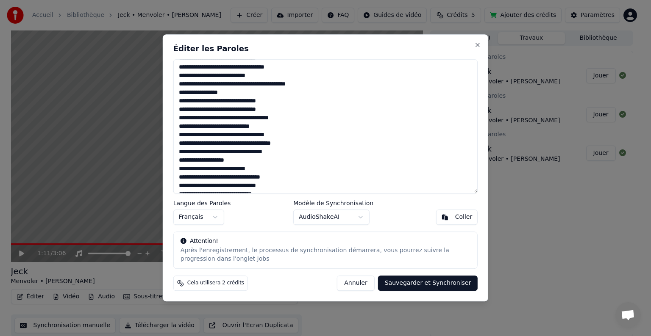
click at [233, 161] on textarea at bounding box center [325, 126] width 304 height 134
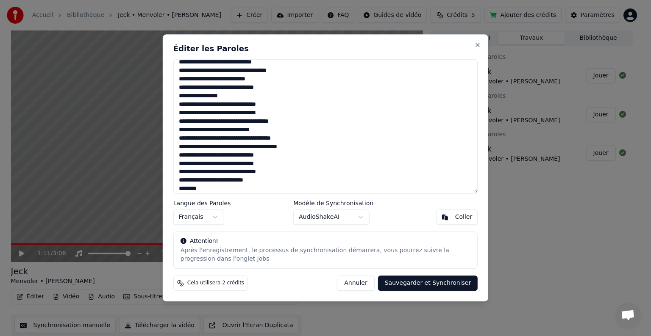
scroll to position [177, 0]
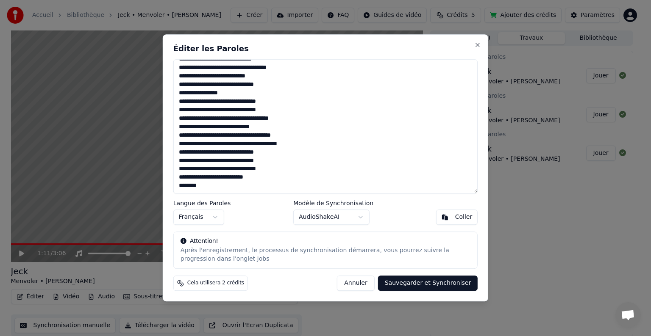
click at [206, 187] on textarea at bounding box center [325, 126] width 304 height 134
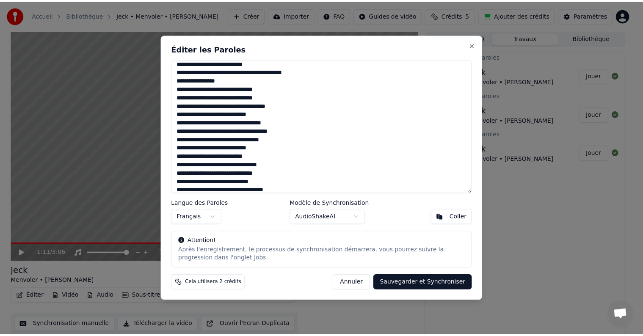
scroll to position [50, 0]
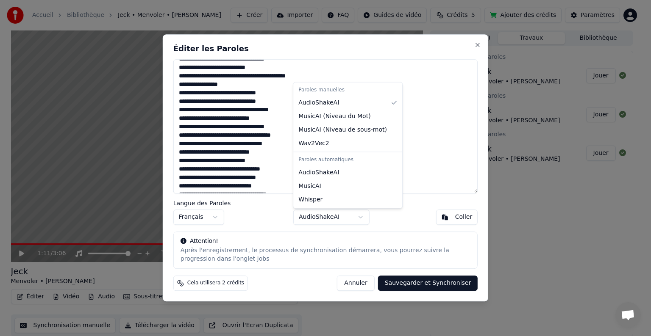
click at [359, 217] on body "Accueil Bibliothèque Jeck • Menvoler • Carla Lazzari Créer Importer FAQ Guides …" at bounding box center [321, 168] width 643 height 336
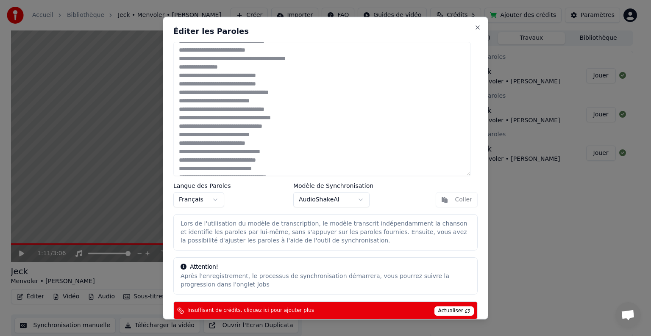
click at [354, 198] on body "Accueil Bibliothèque Jeck • Menvoler • Carla Lazzari Créer Importer FAQ Guides …" at bounding box center [321, 168] width 643 height 336
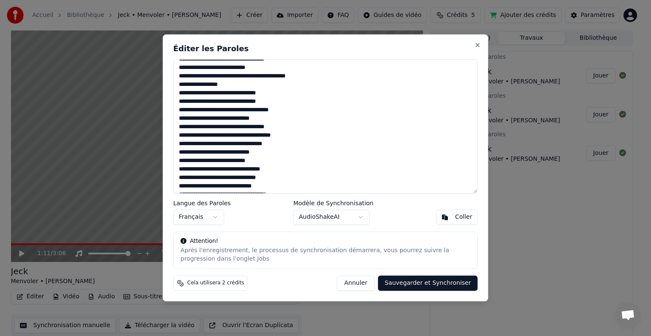
click at [397, 283] on button "Sauvegarder et Synchroniser" at bounding box center [428, 283] width 100 height 15
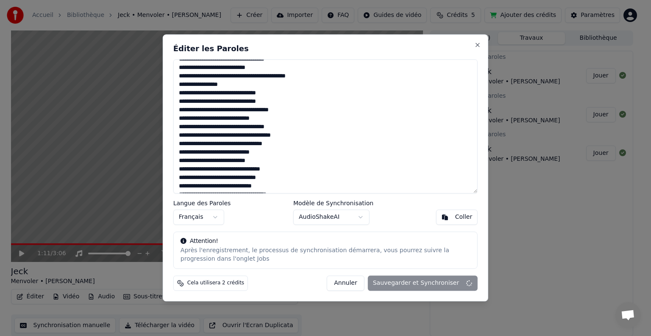
type textarea "**********"
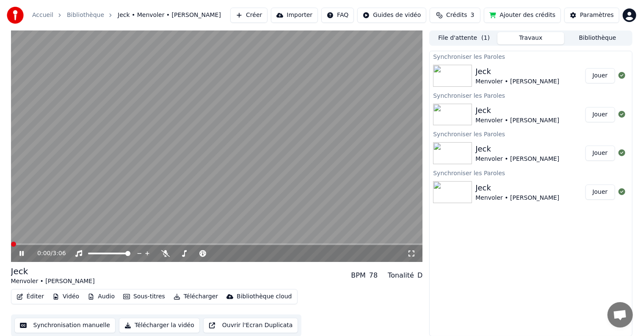
click at [11, 247] on span at bounding box center [13, 244] width 5 height 5
click at [315, 154] on video at bounding box center [217, 146] width 412 height 232
click at [127, 243] on video at bounding box center [217, 146] width 412 height 232
click at [112, 244] on span at bounding box center [113, 244] width 5 height 5
click at [127, 244] on span at bounding box center [69, 245] width 117 height 2
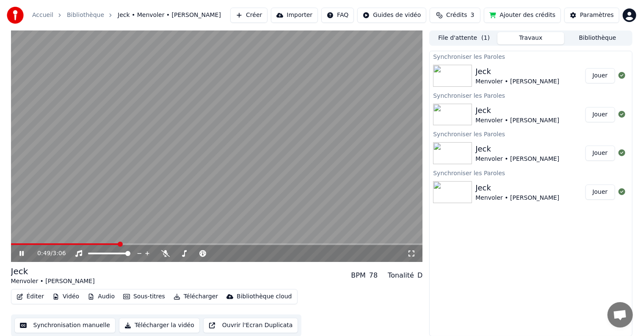
click at [119, 245] on span at bounding box center [65, 245] width 108 height 2
click at [118, 245] on span at bounding box center [120, 244] width 5 height 5
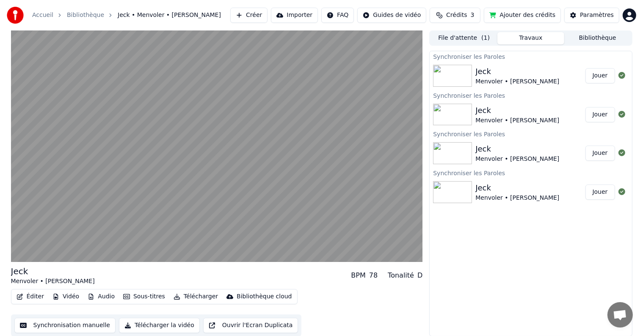
click at [551, 14] on button "Ajouter des crédits" at bounding box center [522, 15] width 77 height 15
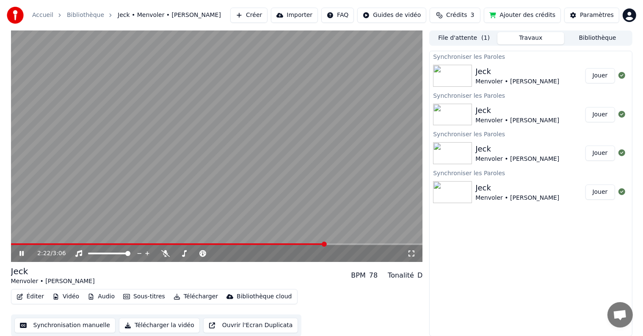
click at [217, 161] on video at bounding box center [217, 146] width 412 height 232
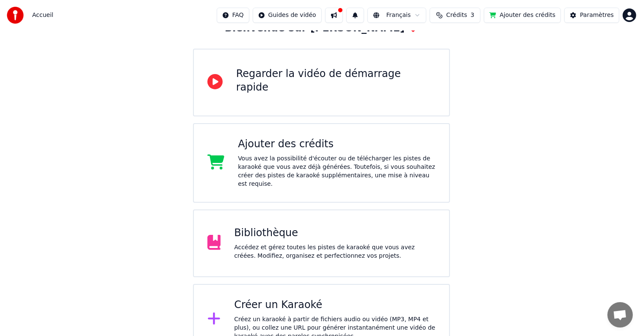
scroll to position [69, 0]
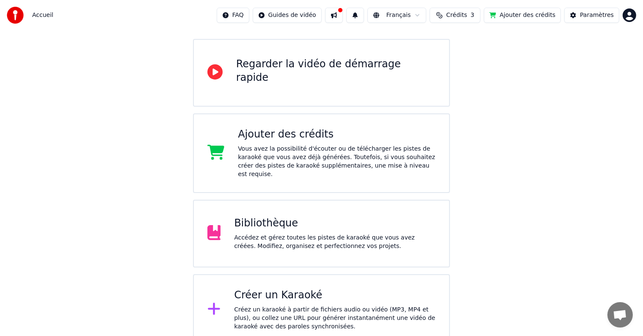
click at [343, 19] on button at bounding box center [334, 15] width 18 height 15
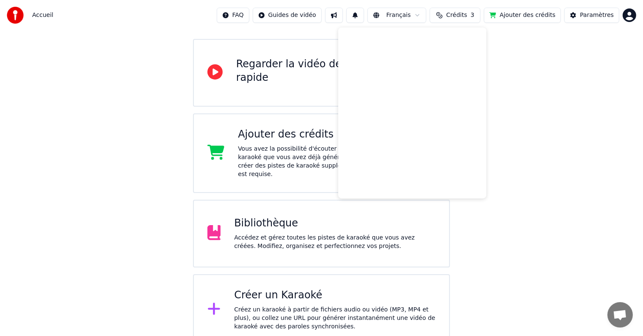
click at [522, 60] on div "Bienvenue sur Youka Regarder la vidéo de démarrage rapide Ajouter des crédits V…" at bounding box center [321, 153] width 643 height 385
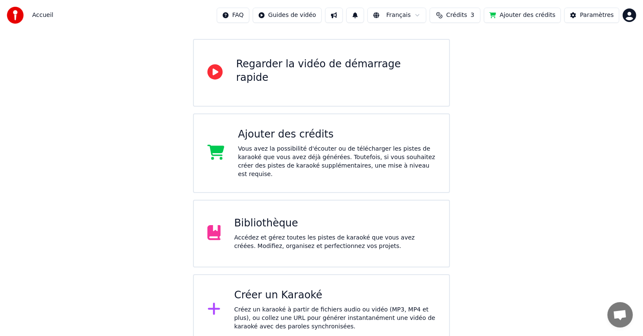
click at [478, 18] on button "Crédits 3" at bounding box center [455, 15] width 51 height 15
click at [574, 49] on div "Bienvenue sur Youka Regarder la vidéo de démarrage rapide Ajouter des crédits V…" at bounding box center [321, 153] width 643 height 385
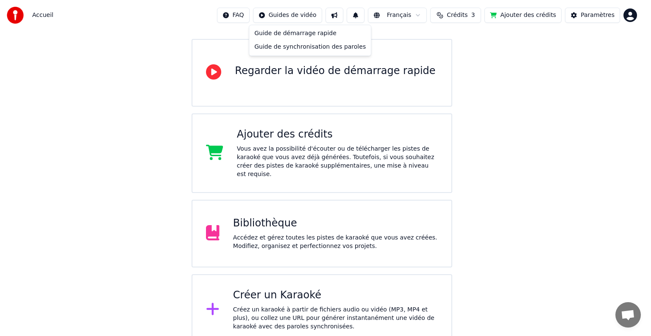
click at [322, 16] on html "Accueil FAQ Guides de vidéo Français Crédits 3 Ajouter des crédits Paramètres B…" at bounding box center [325, 138] width 651 height 415
click at [327, 47] on div "Guide de synchronisation des paroles" at bounding box center [310, 47] width 118 height 14
